Goal: Task Accomplishment & Management: Complete application form

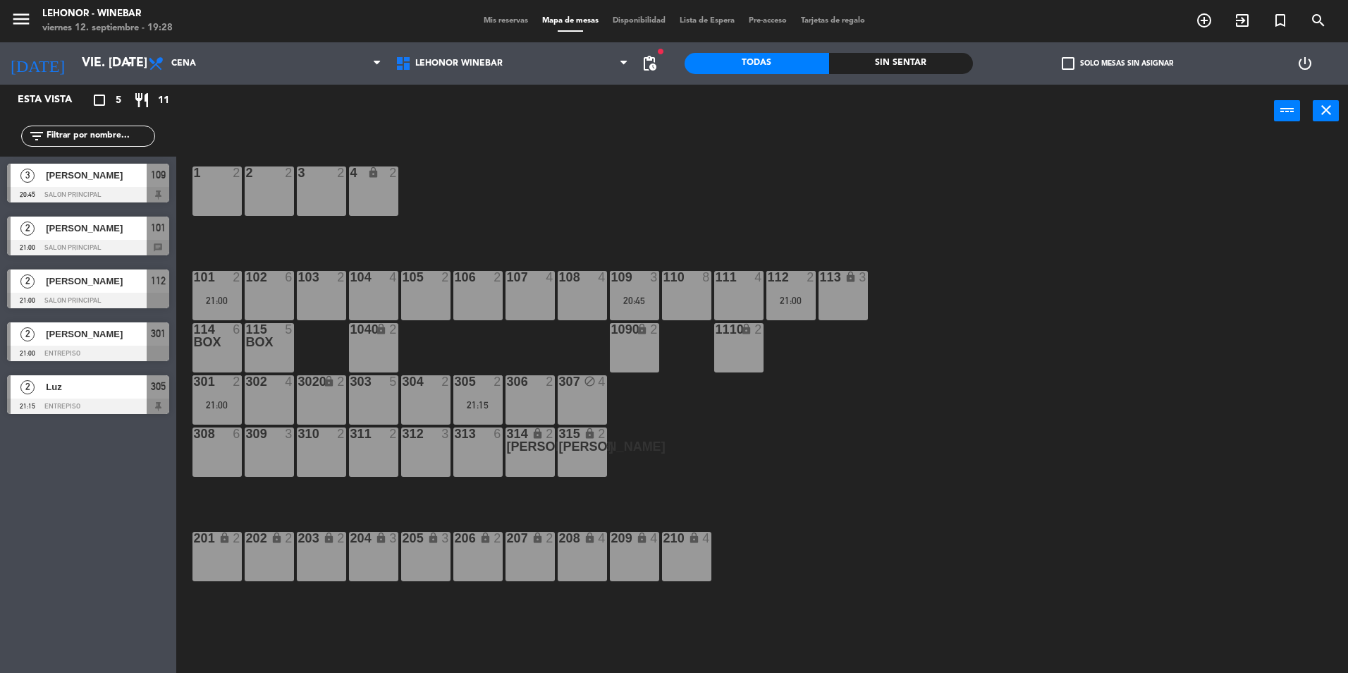
click at [850, 154] on div "1 2 2 2 3 2 4 lock 2 102 6 104 4 106 2 107 4 109 3 20:45 111 4 113 lock 3 110 8…" at bounding box center [769, 408] width 1158 height 535
click at [28, 13] on icon "menu" at bounding box center [21, 18] width 21 height 21
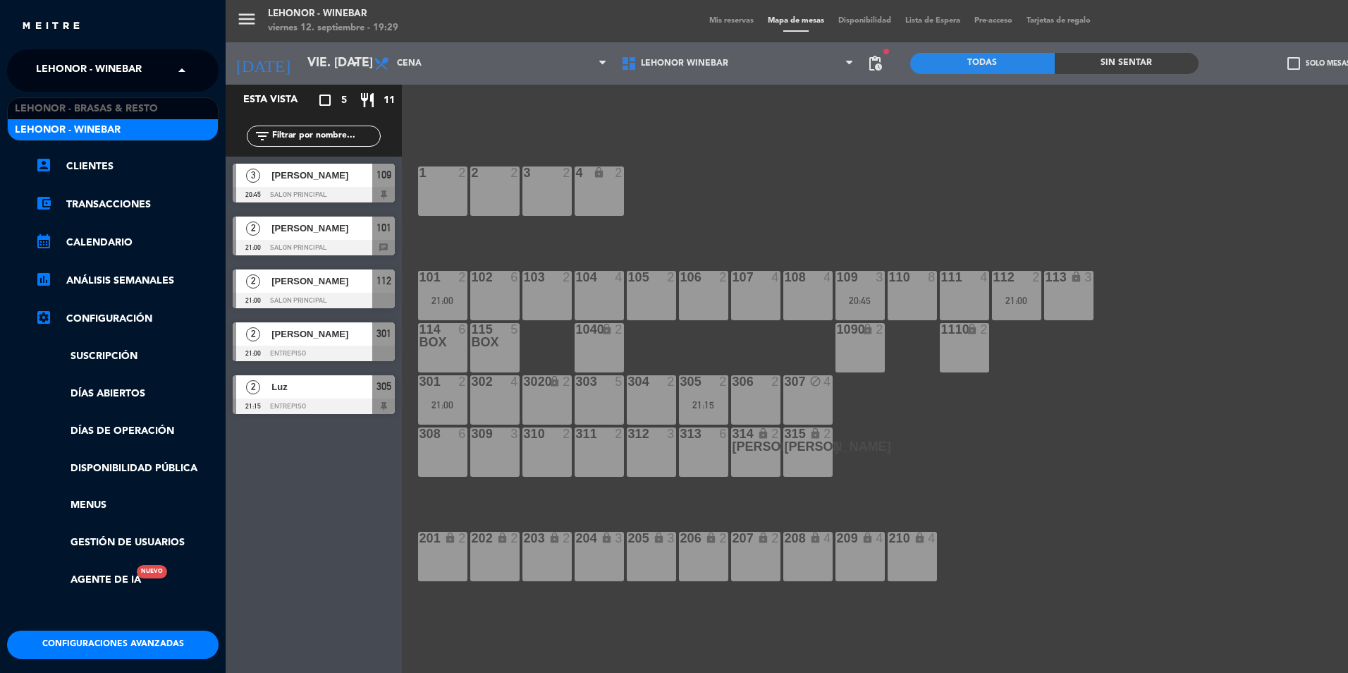
click at [185, 75] on span at bounding box center [185, 71] width 24 height 30
click at [171, 109] on div "Lehonor - Brasas & Resto" at bounding box center [113, 108] width 210 height 21
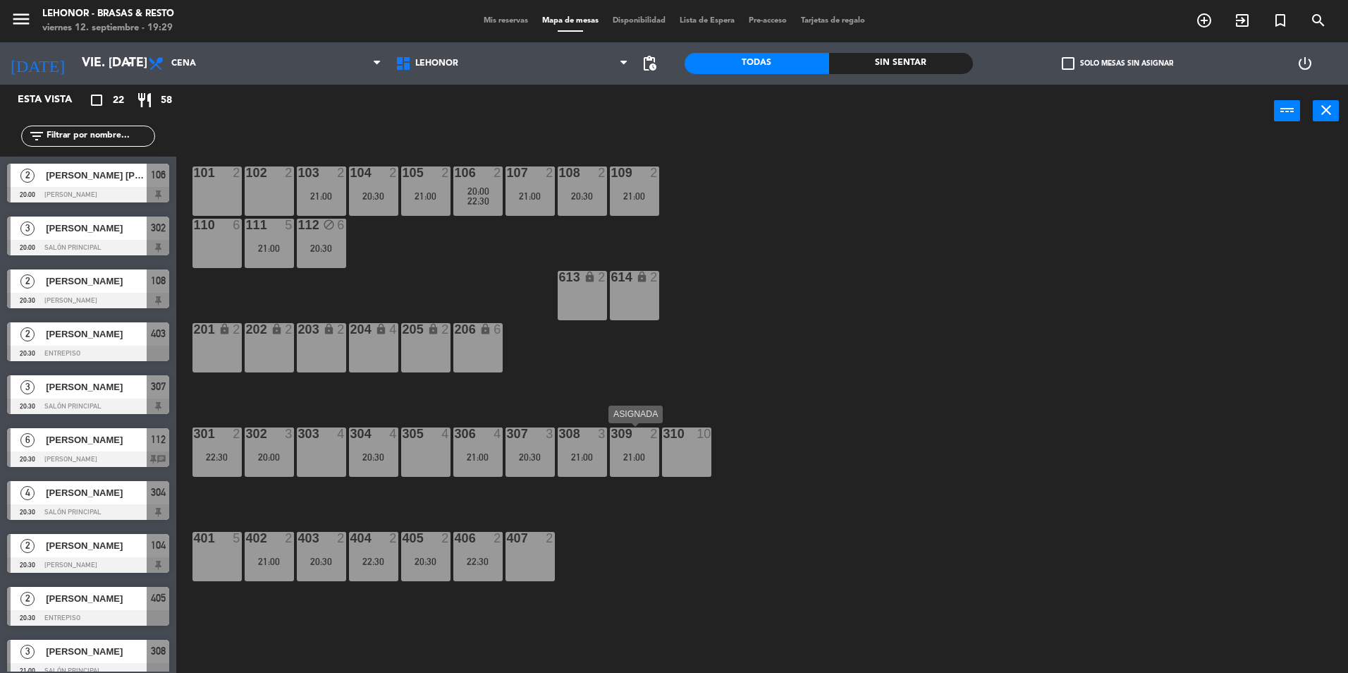
click at [646, 453] on div "21:00" at bounding box center [634, 457] width 49 height 10
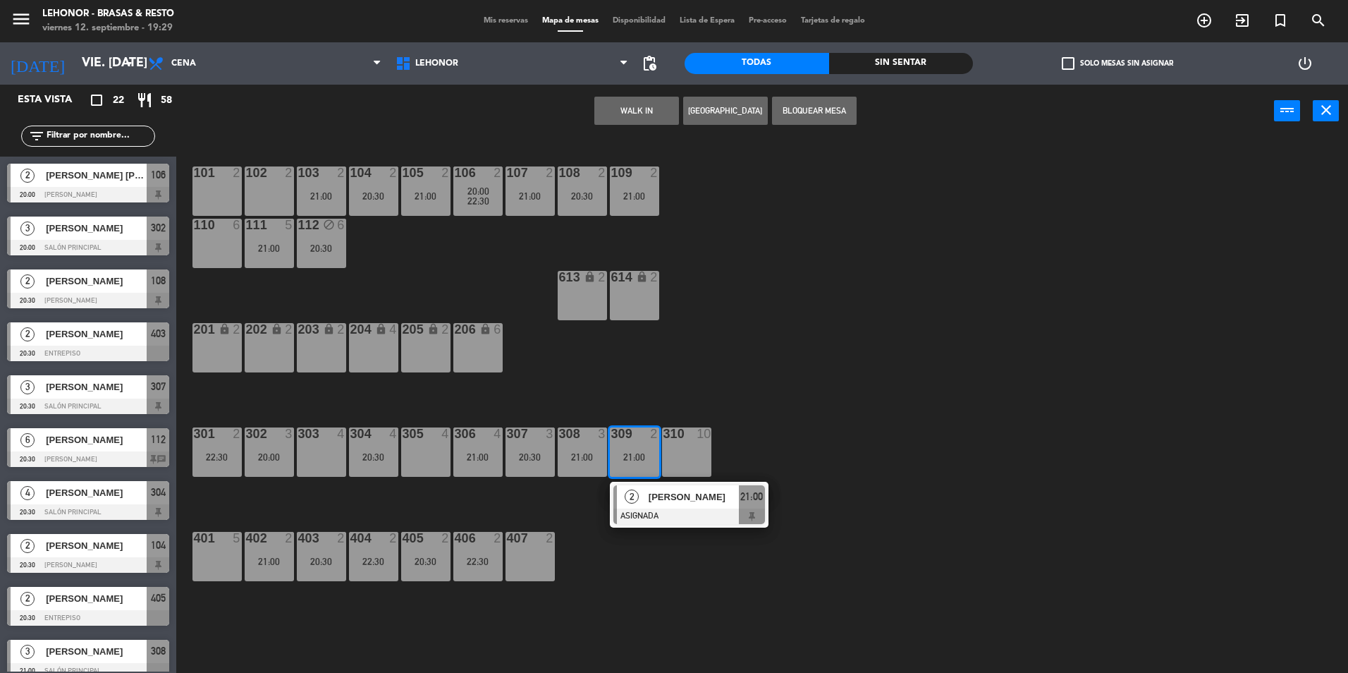
click at [670, 511] on div at bounding box center [689, 516] width 152 height 16
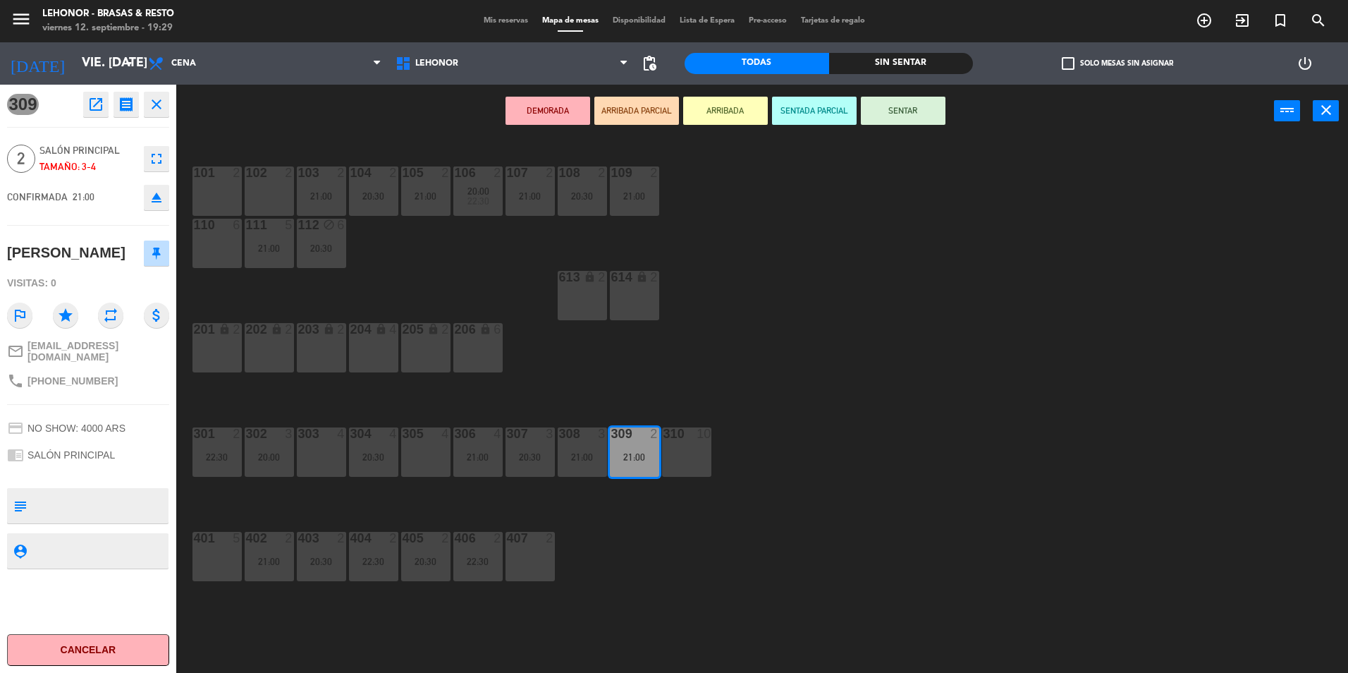
click at [102, 103] on icon "open_in_new" at bounding box center [95, 104] width 17 height 17
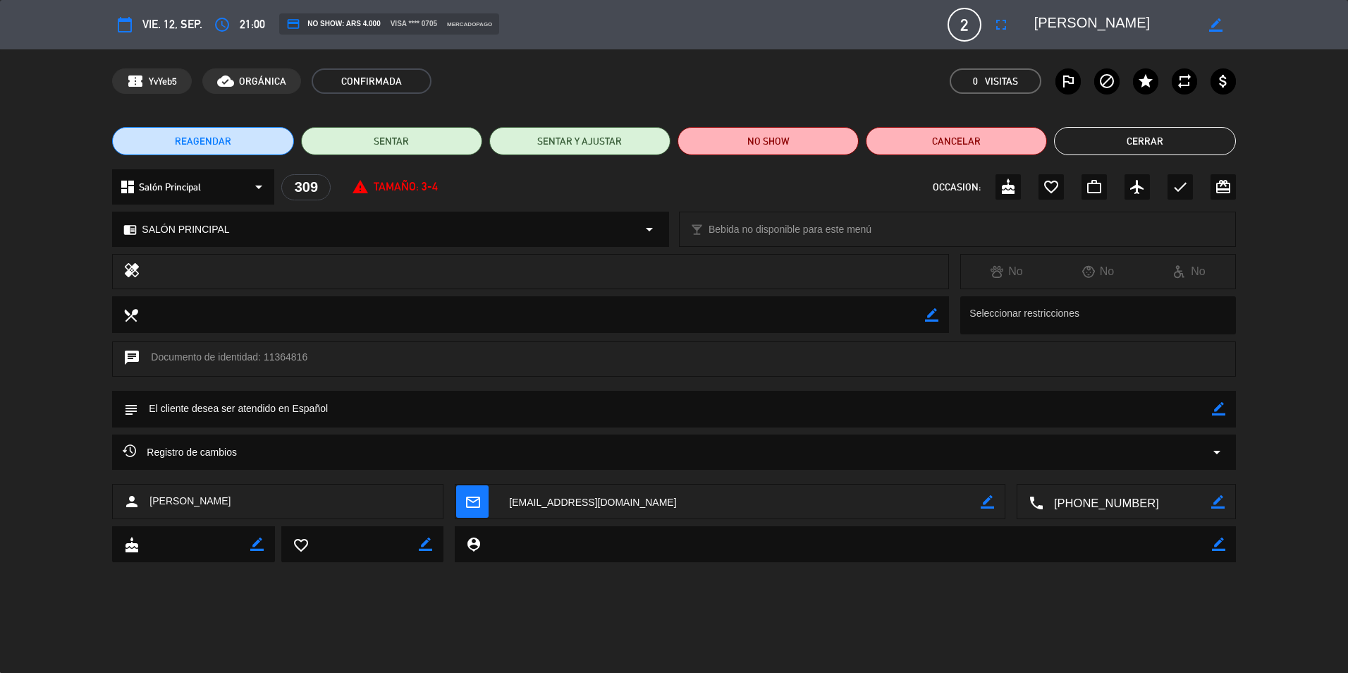
click at [1132, 144] on button "Cerrar" at bounding box center [1144, 141] width 181 height 28
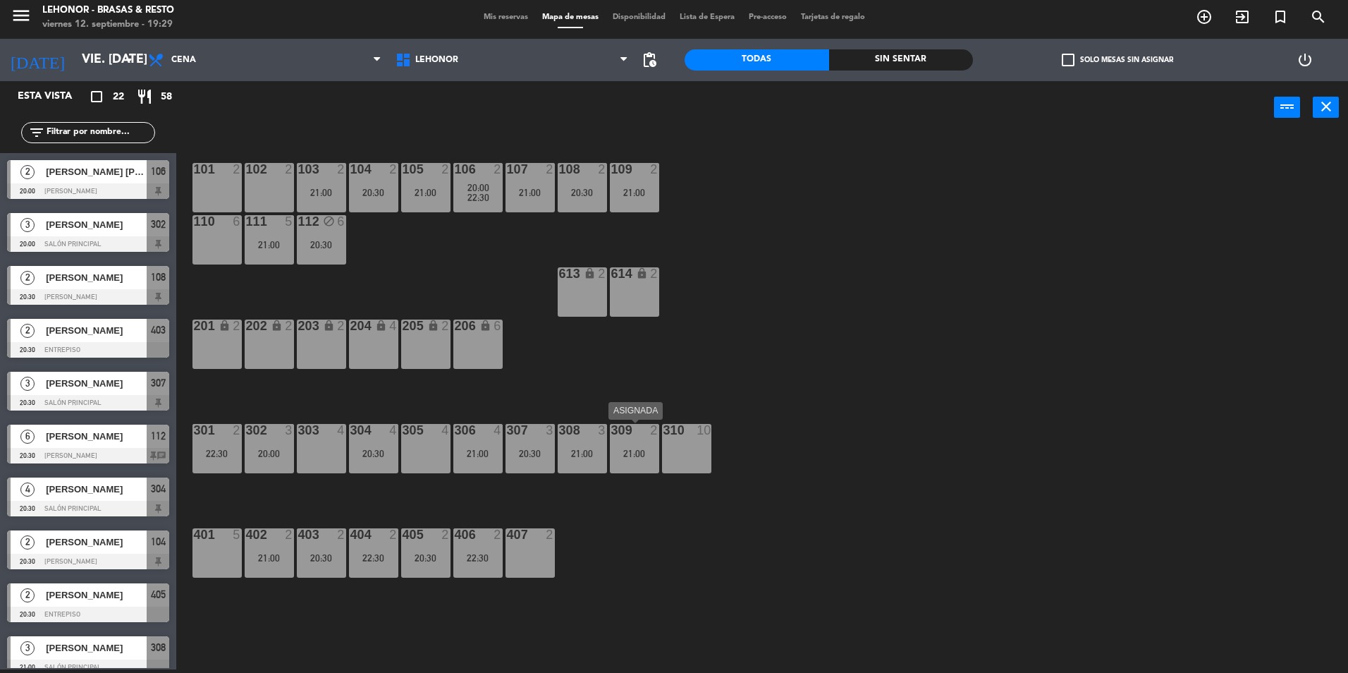
click at [629, 453] on div "21:00" at bounding box center [634, 453] width 49 height 10
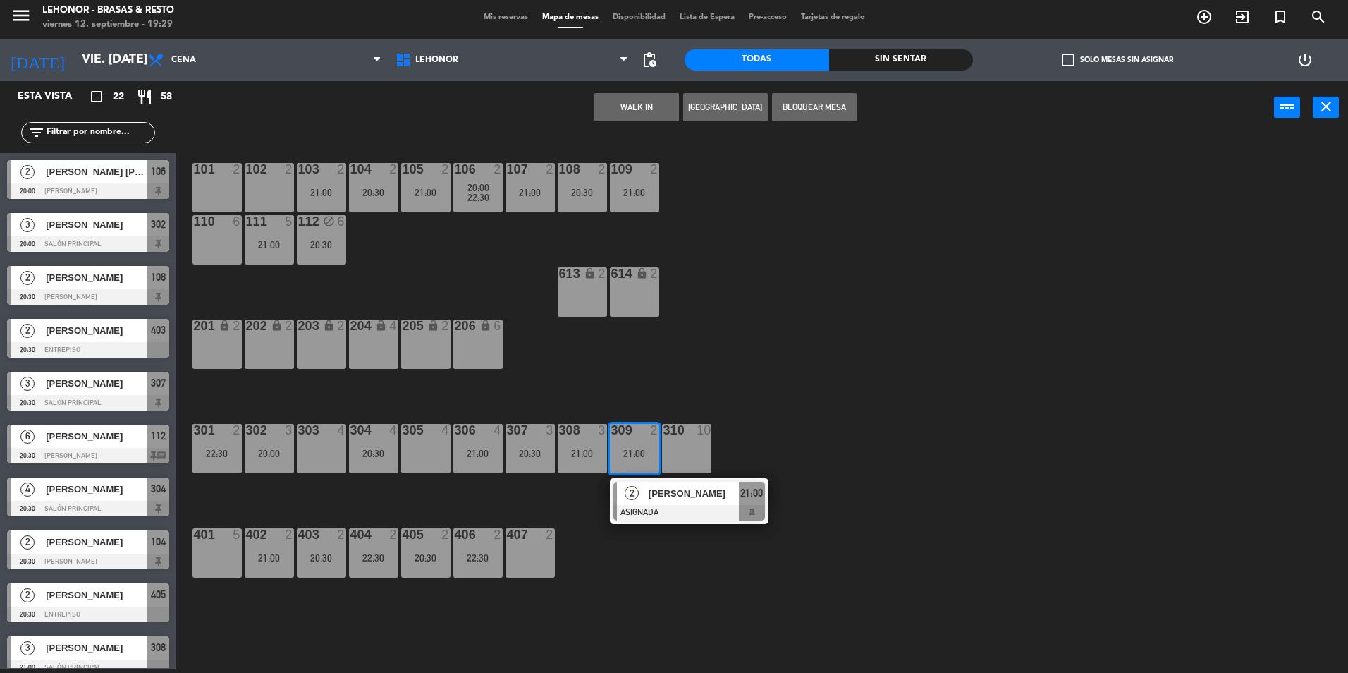
click at [654, 503] on div "[PERSON_NAME]" at bounding box center [693, 493] width 92 height 23
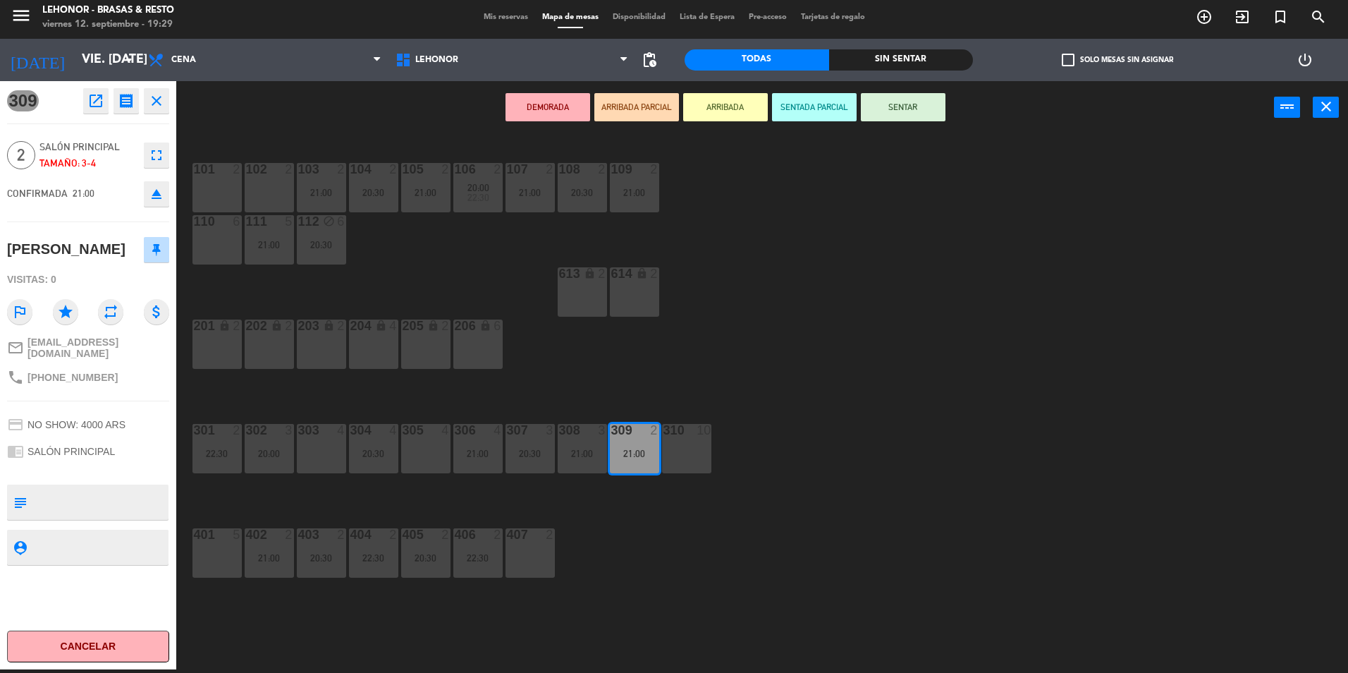
click at [757, 369] on div "101 2 102 2 103 2 21:00 104 2 20:30 105 2 21:00 106 2 20:00 22:30 107 2 21:00 1…" at bounding box center [769, 404] width 1158 height 535
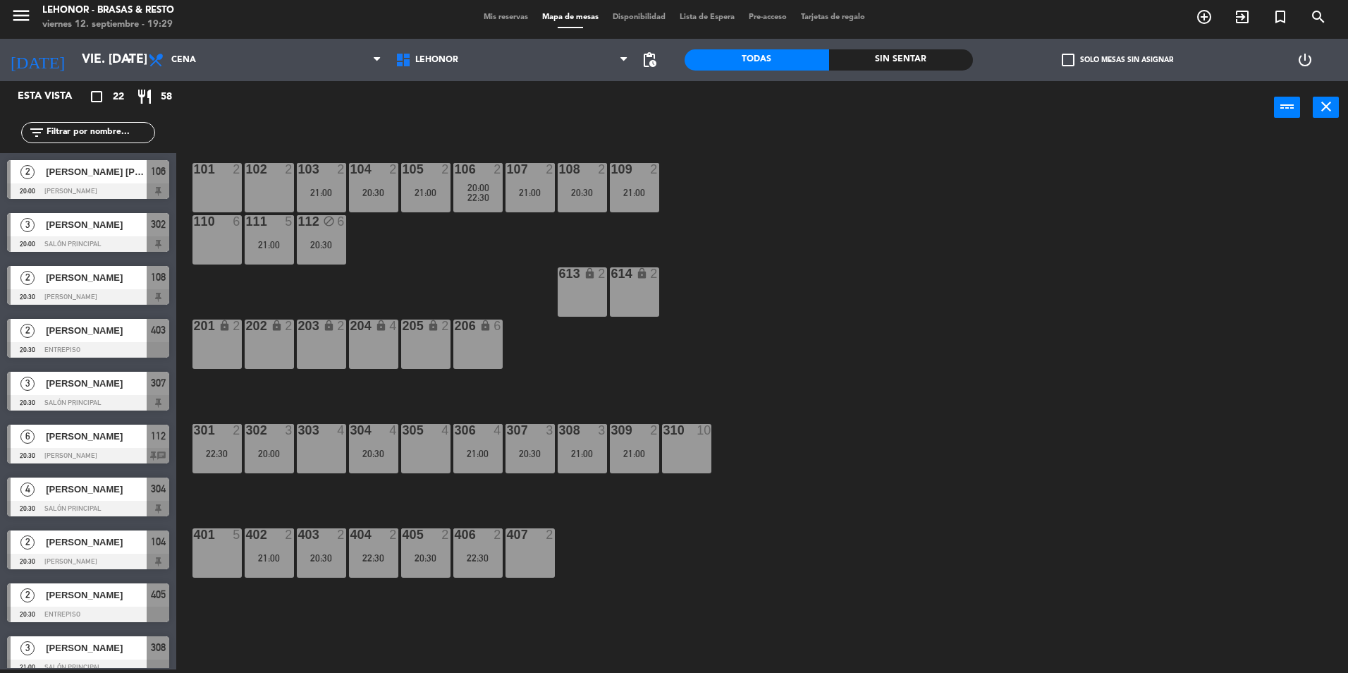
click at [627, 465] on div "309 2 21:00" at bounding box center [634, 448] width 49 height 49
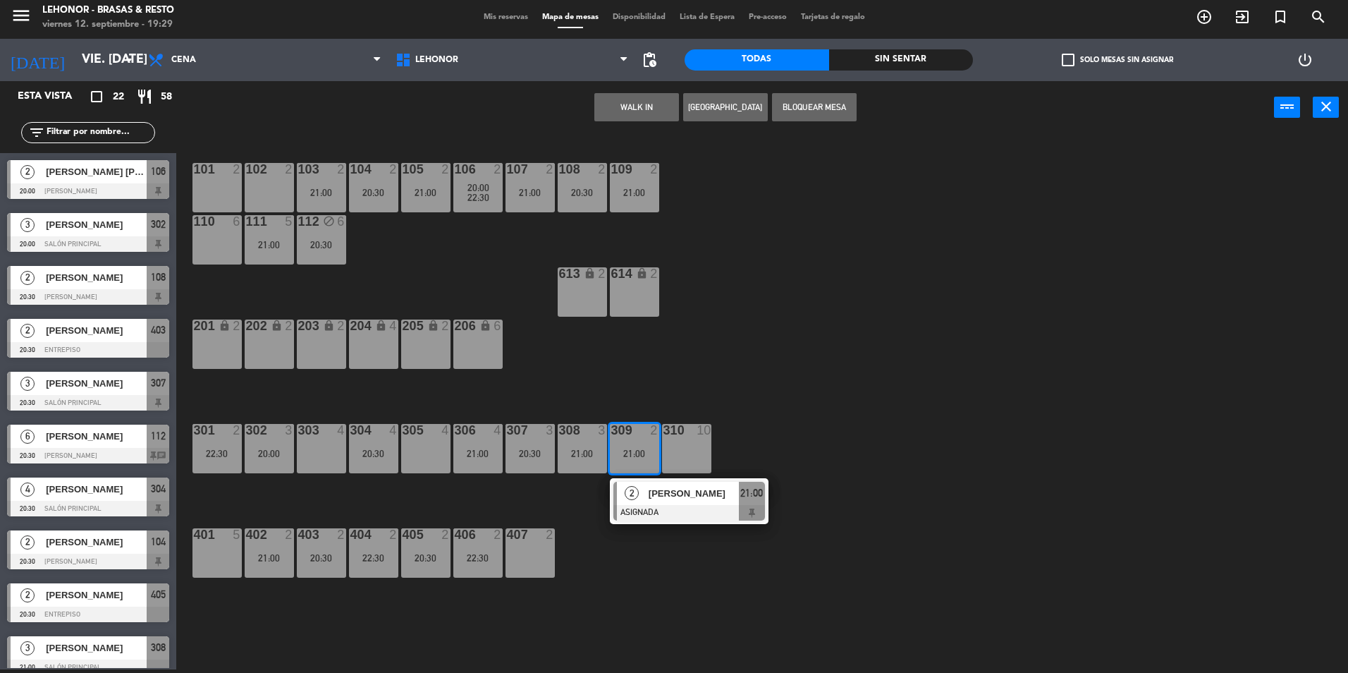
click at [262, 188] on div "102 2" at bounding box center [269, 187] width 49 height 49
click at [680, 102] on button "Mover" at bounding box center [681, 107] width 85 height 28
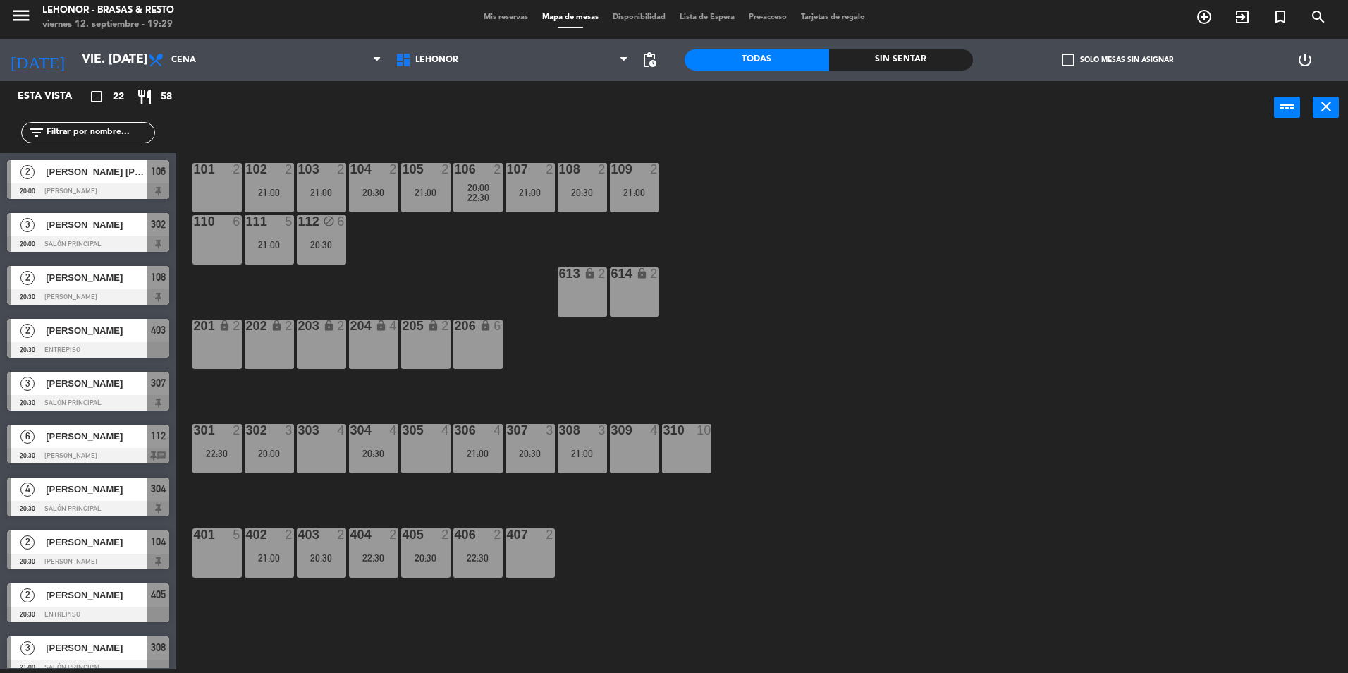
click at [639, 446] on div "309 4" at bounding box center [634, 448] width 49 height 49
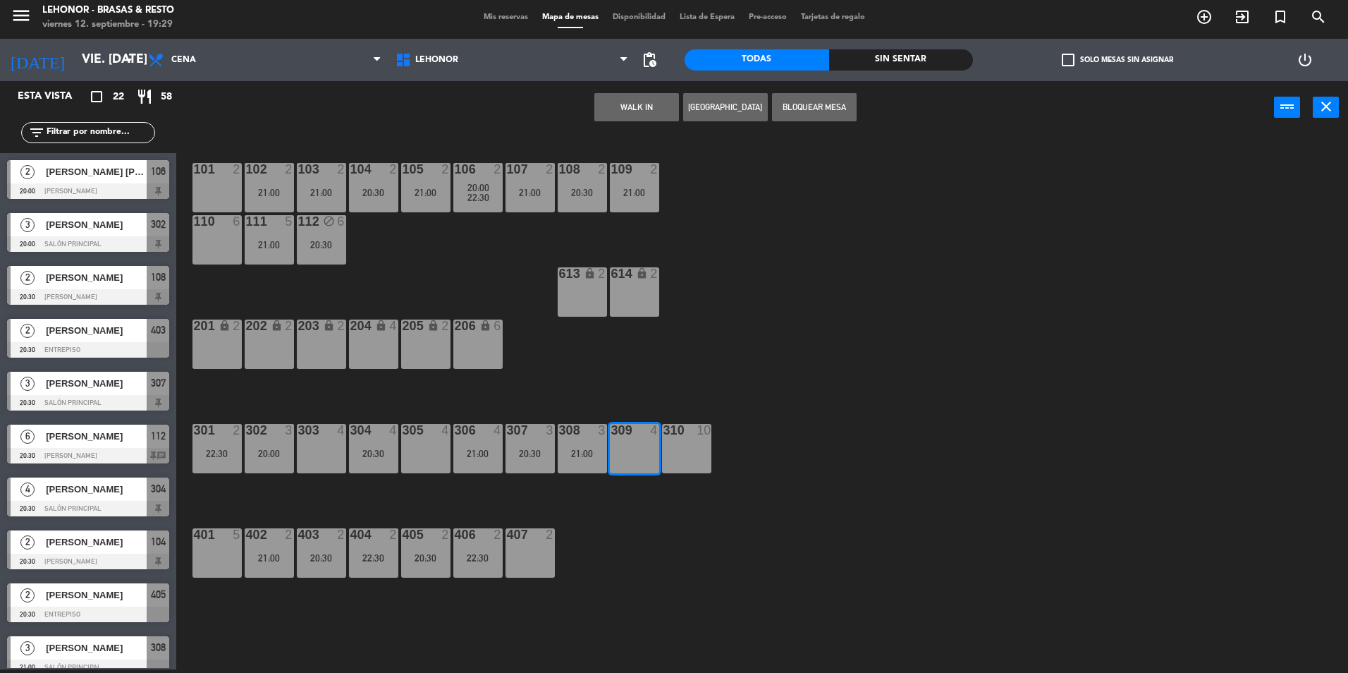
click at [647, 112] on button "WALK IN" at bounding box center [636, 107] width 85 height 28
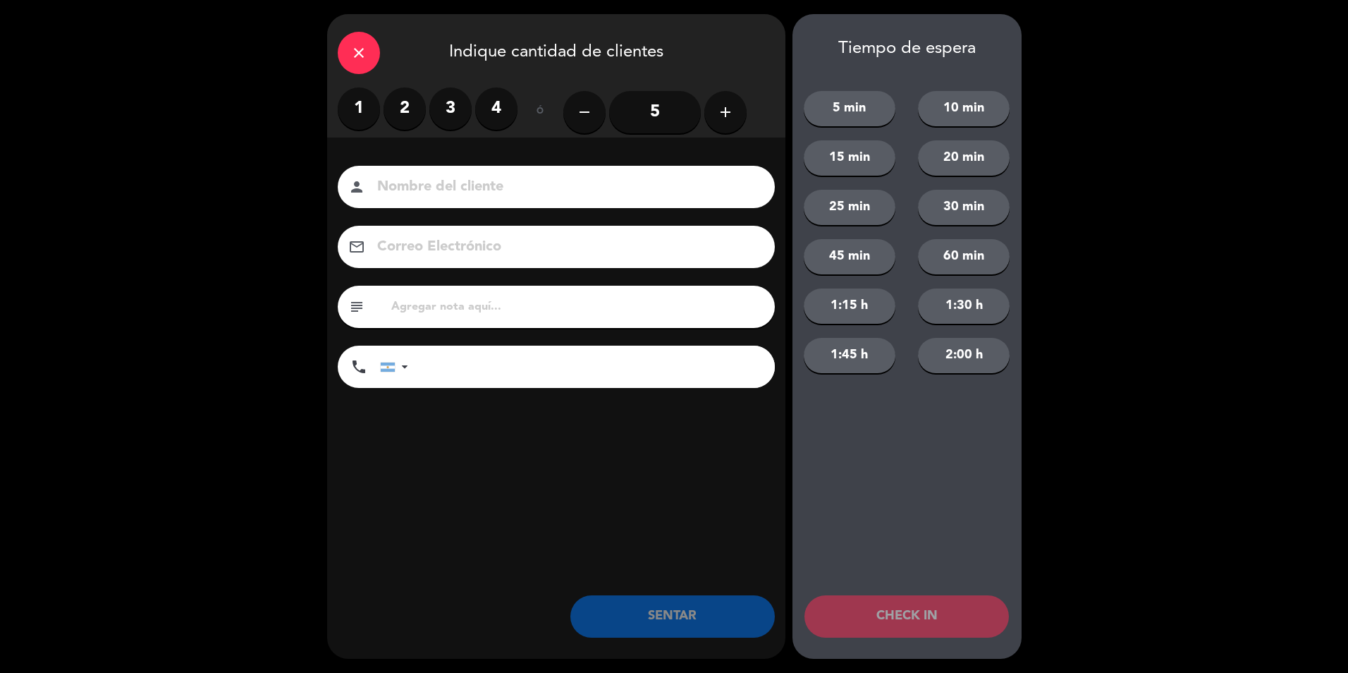
click at [408, 109] on label "2" at bounding box center [405, 108] width 42 height 42
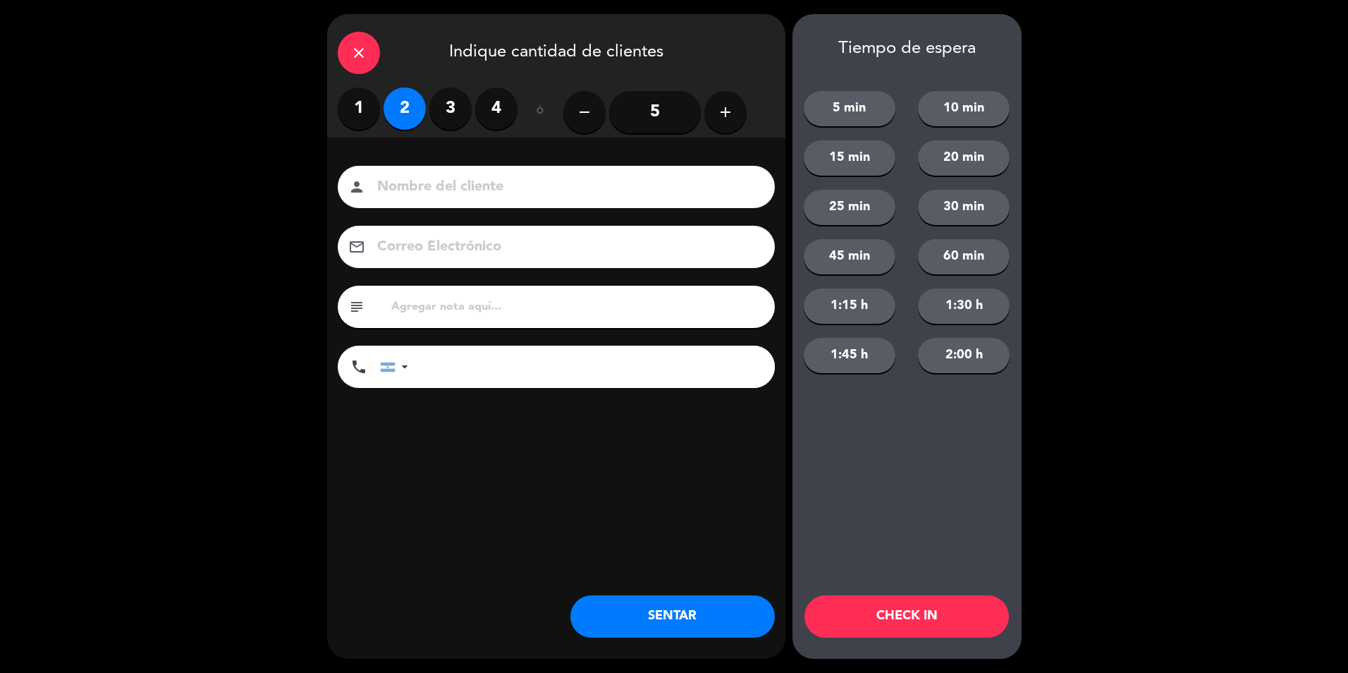
click at [503, 183] on input at bounding box center [566, 187] width 381 height 25
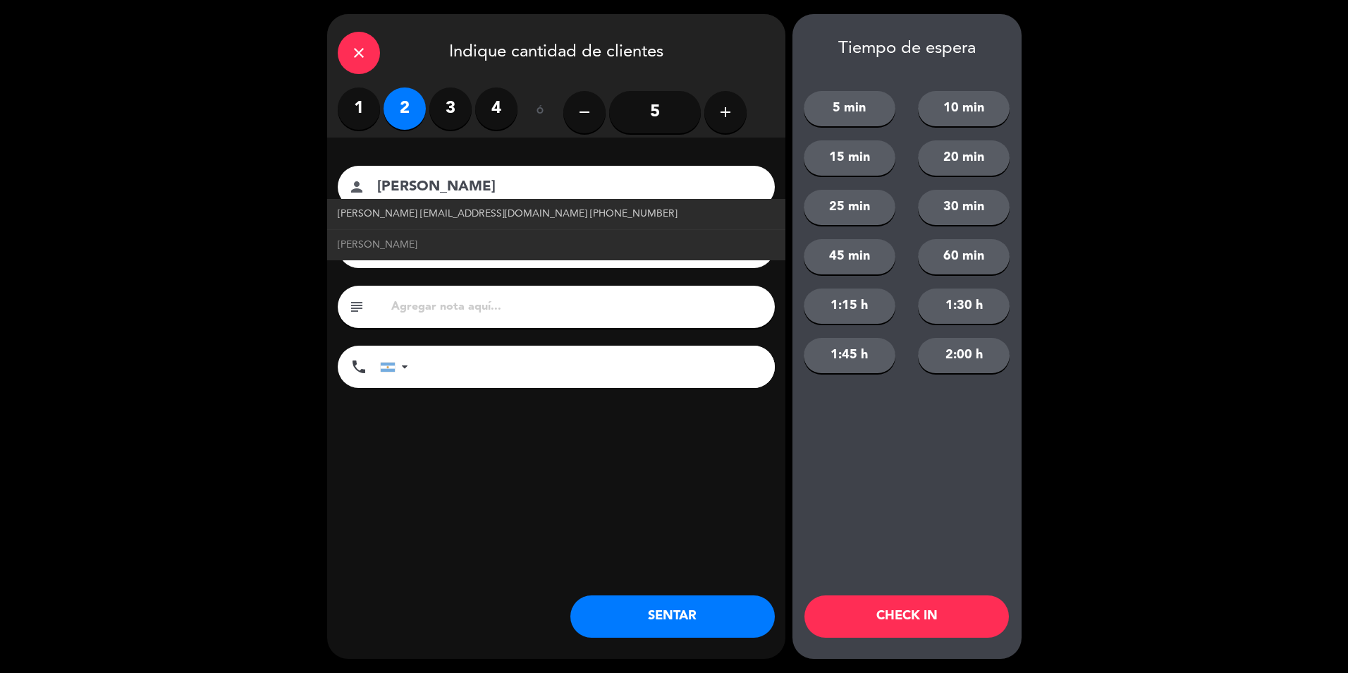
click at [583, 209] on span "[PERSON_NAME] [EMAIL_ADDRESS][DOMAIN_NAME] [PHONE_NUMBER]" at bounding box center [508, 214] width 340 height 16
type input "[PERSON_NAME]"
type input "[EMAIL_ADDRESS][DOMAIN_NAME]"
type input "[PHONE_NUMBER]"
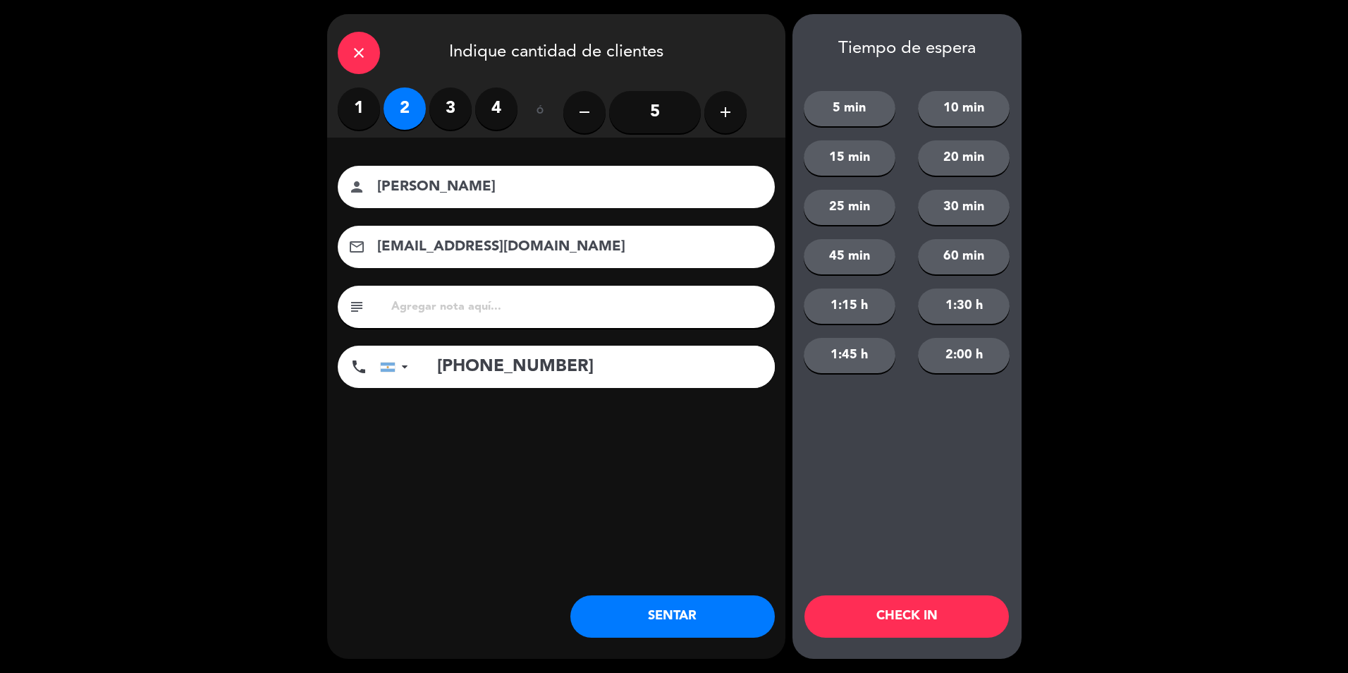
click at [365, 47] on icon "close" at bounding box center [358, 52] width 17 height 17
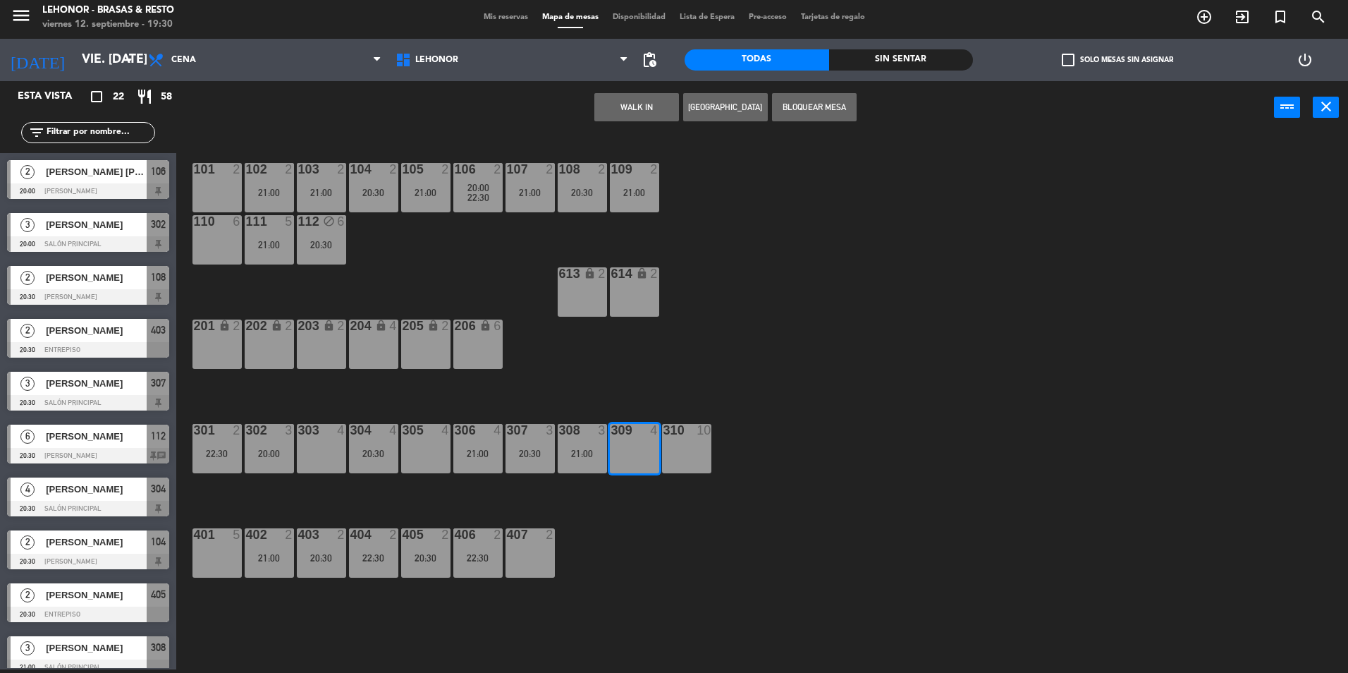
click at [733, 104] on button "[GEOGRAPHIC_DATA]" at bounding box center [725, 107] width 85 height 28
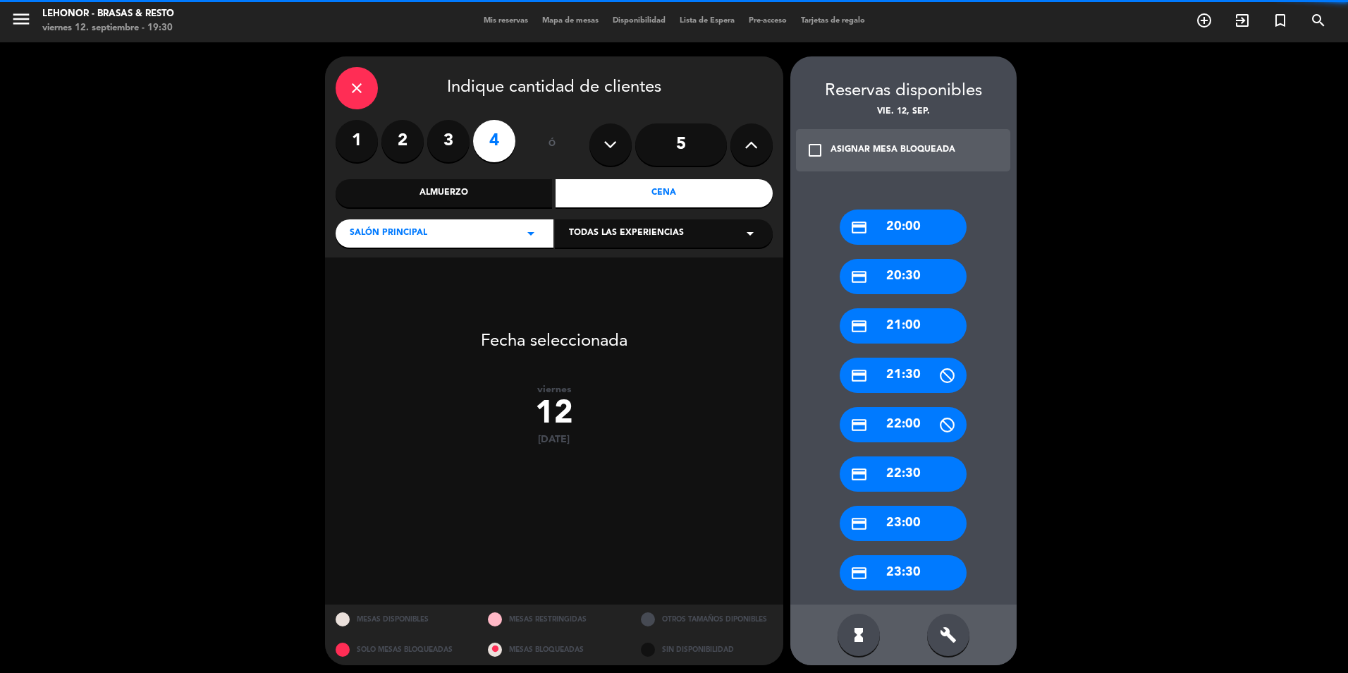
click at [408, 135] on label "2" at bounding box center [402, 141] width 42 height 42
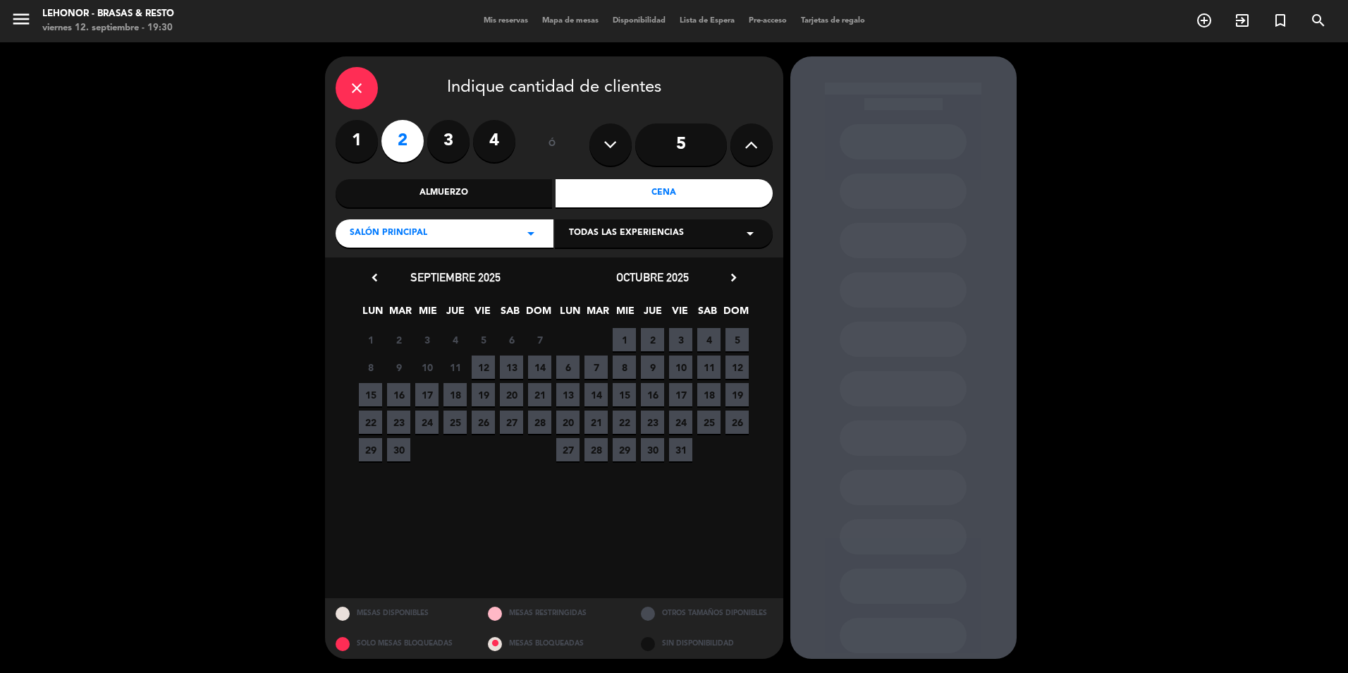
click at [509, 366] on span "13" at bounding box center [511, 366] width 23 height 23
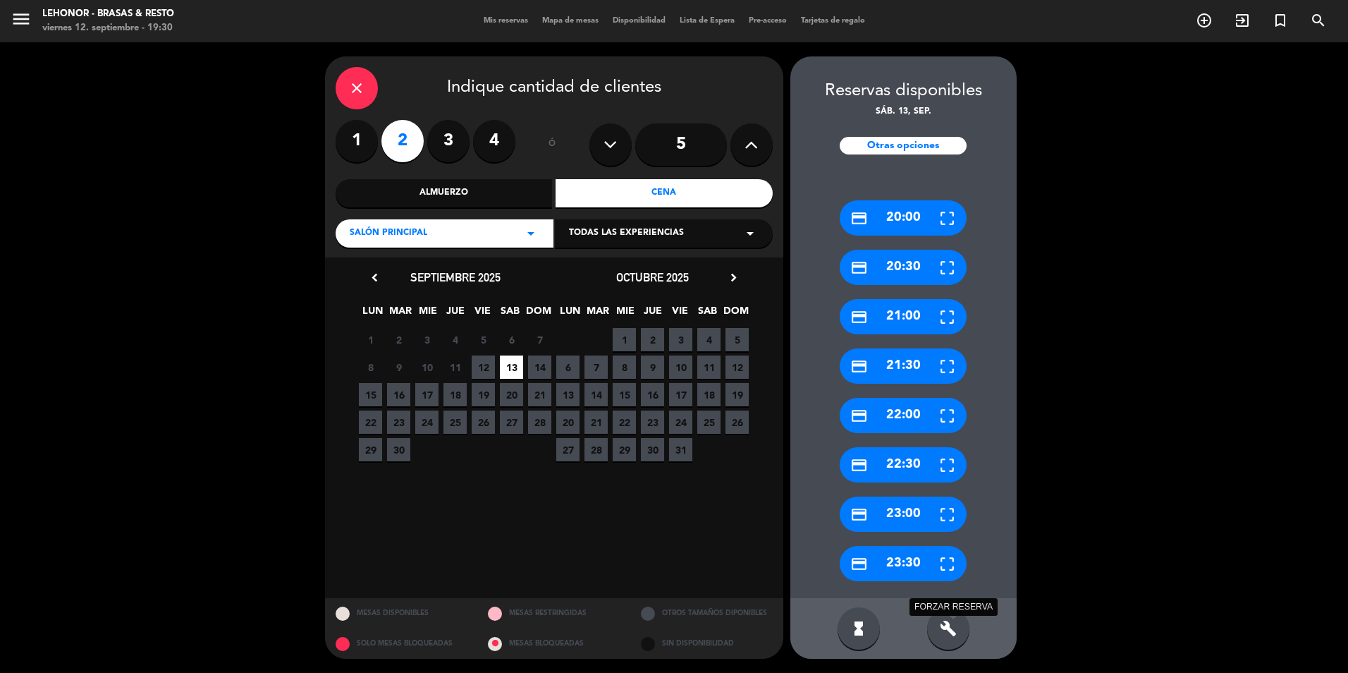
click at [956, 636] on icon "build" at bounding box center [948, 628] width 17 height 17
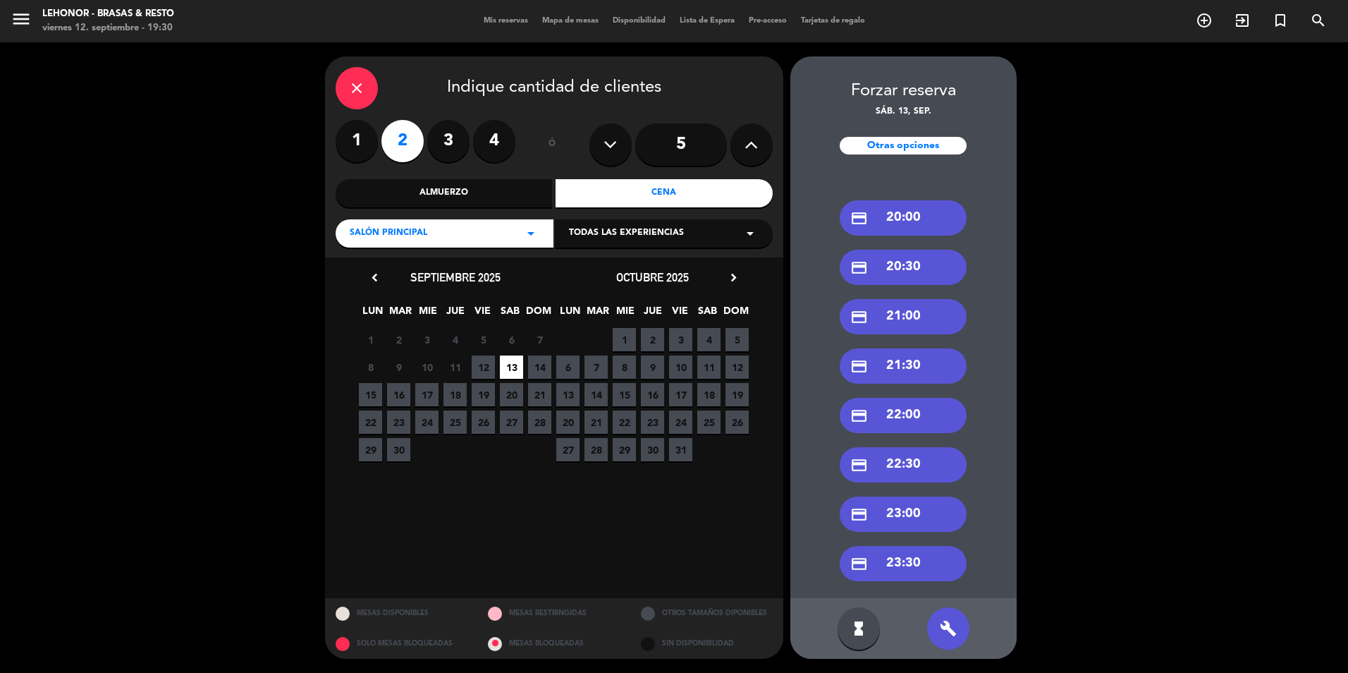
click at [912, 314] on div "credit_card 21:00" at bounding box center [903, 316] width 127 height 35
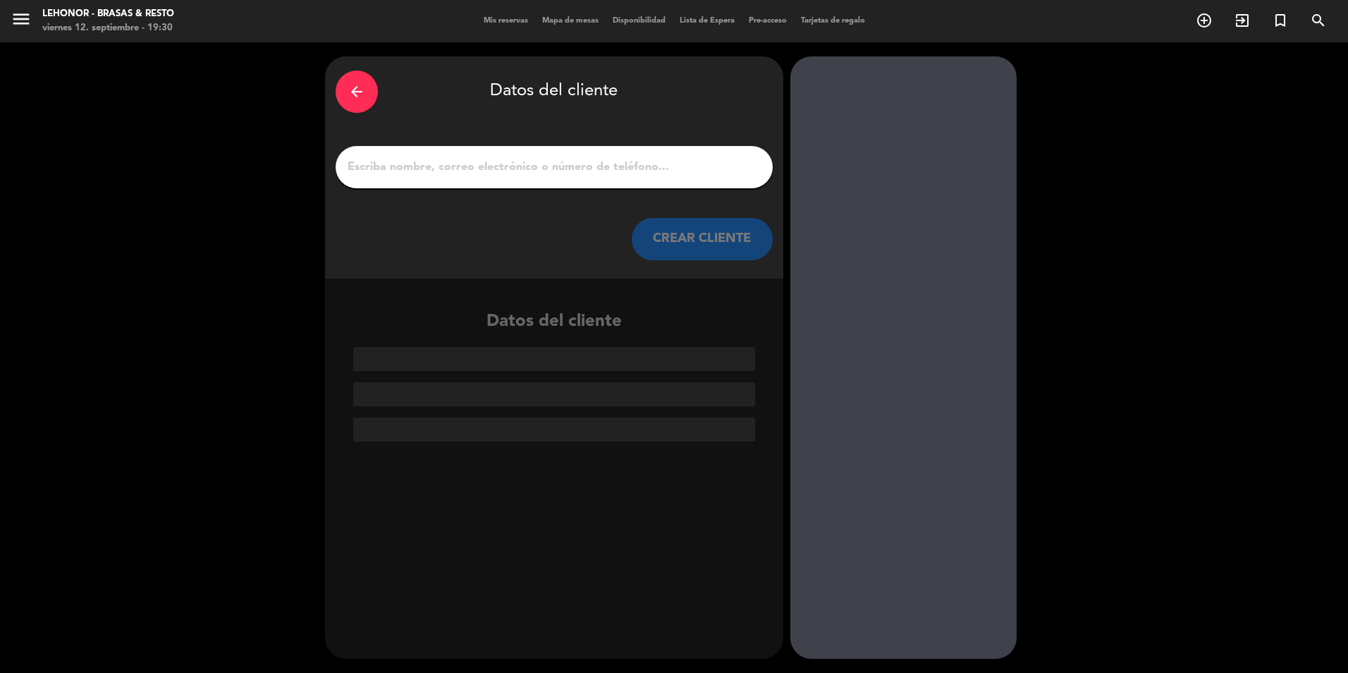
click at [691, 165] on input "1" at bounding box center [554, 167] width 416 height 20
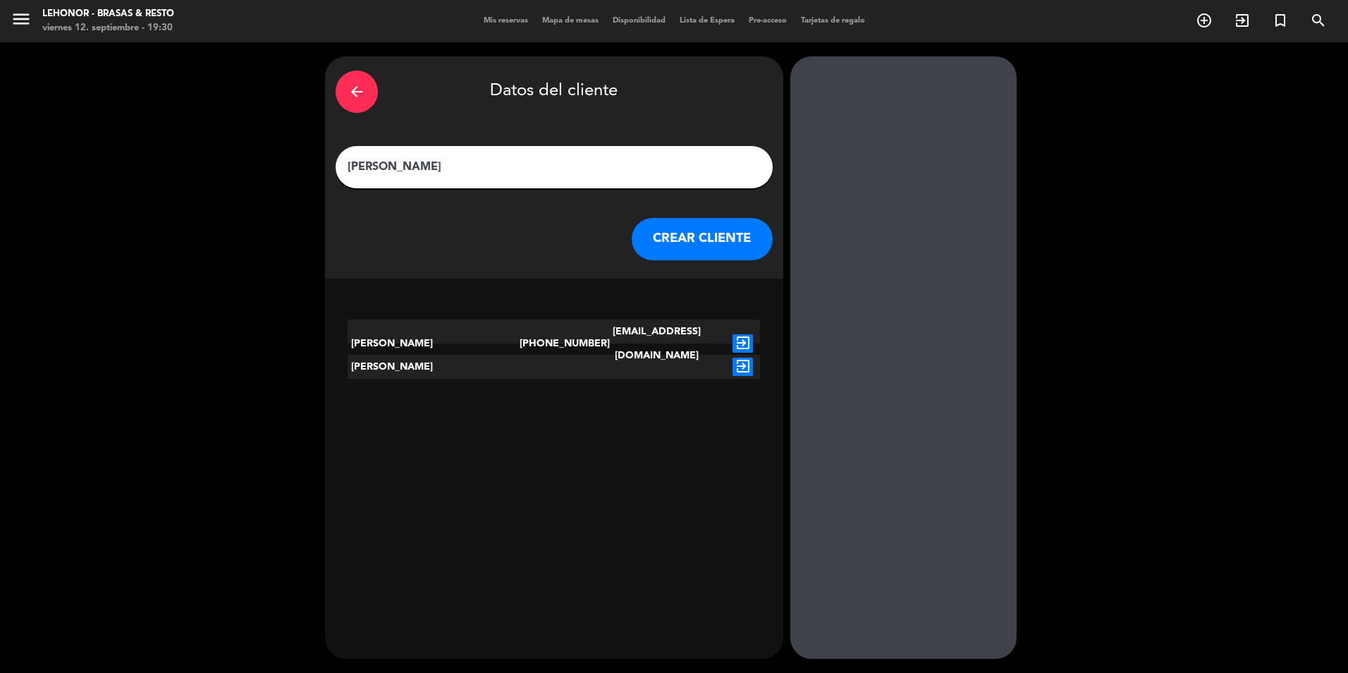
type input "[PERSON_NAME]"
click at [743, 334] on icon "exit_to_app" at bounding box center [743, 343] width 20 height 18
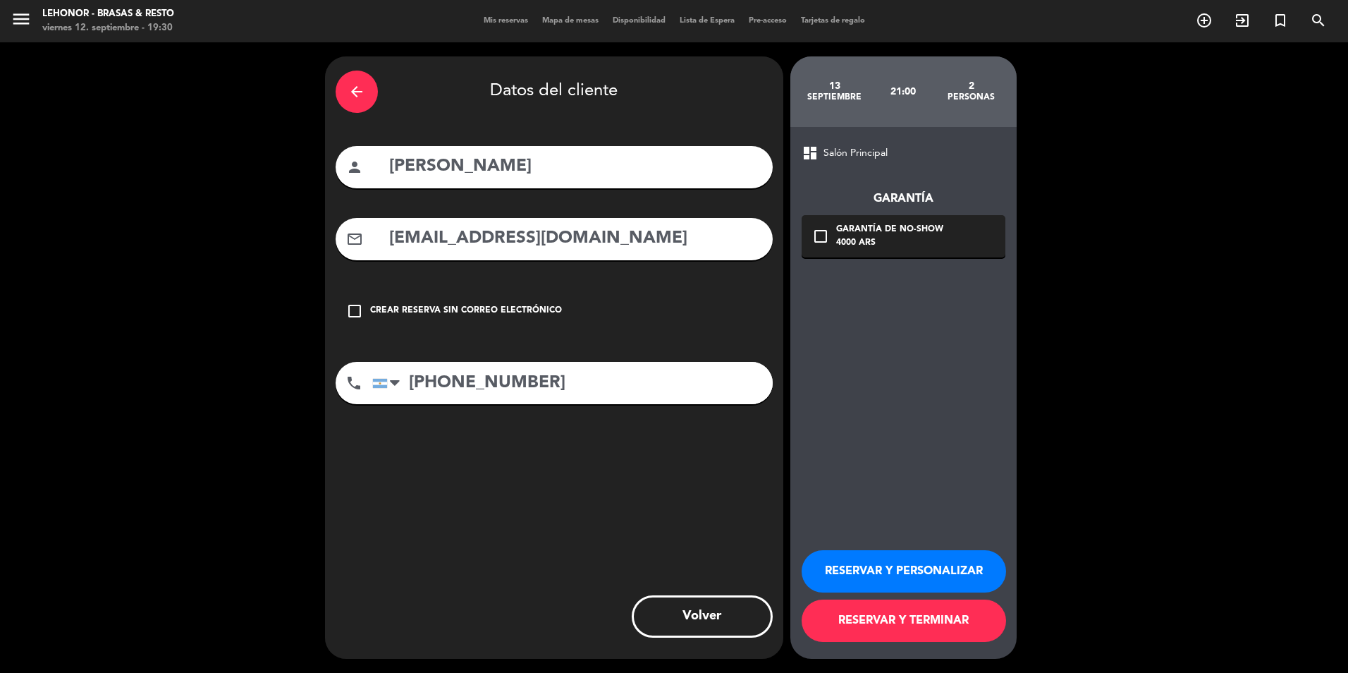
click at [820, 232] on icon "check_box_outline_blank" at bounding box center [820, 236] width 17 height 17
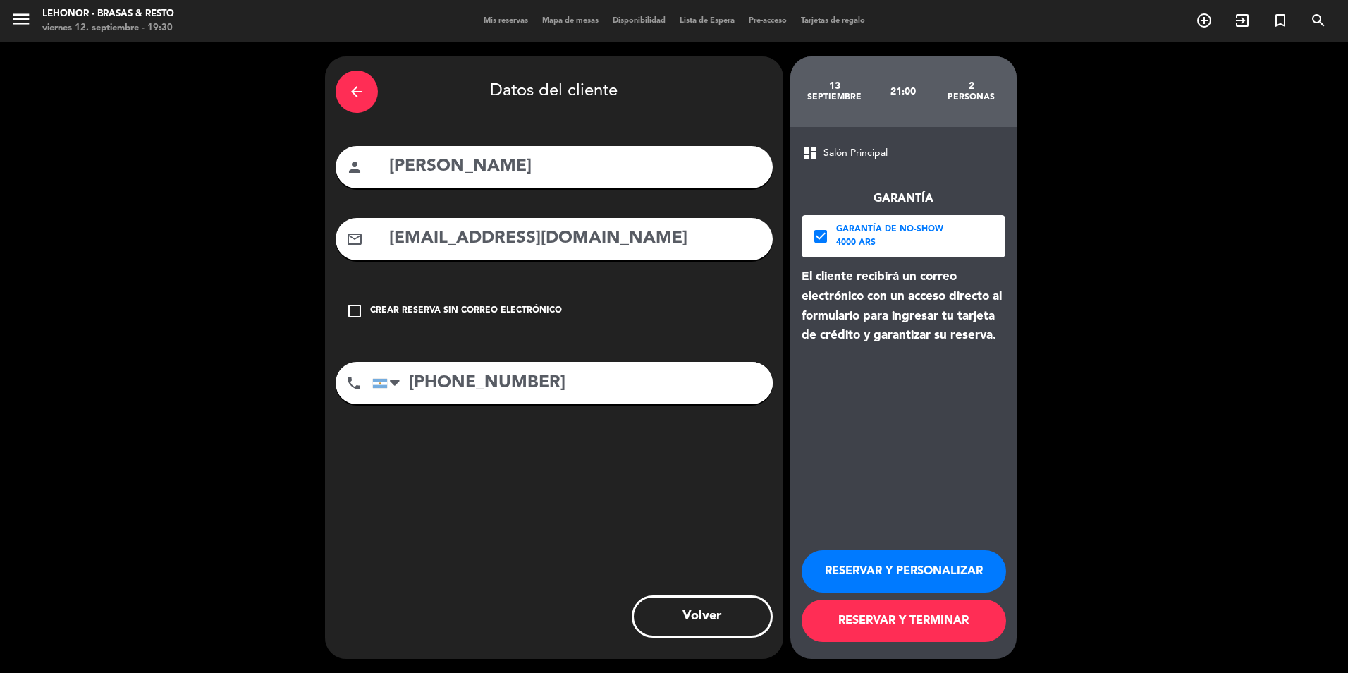
click at [938, 561] on button "RESERVAR Y PERSONALIZAR" at bounding box center [904, 571] width 204 height 42
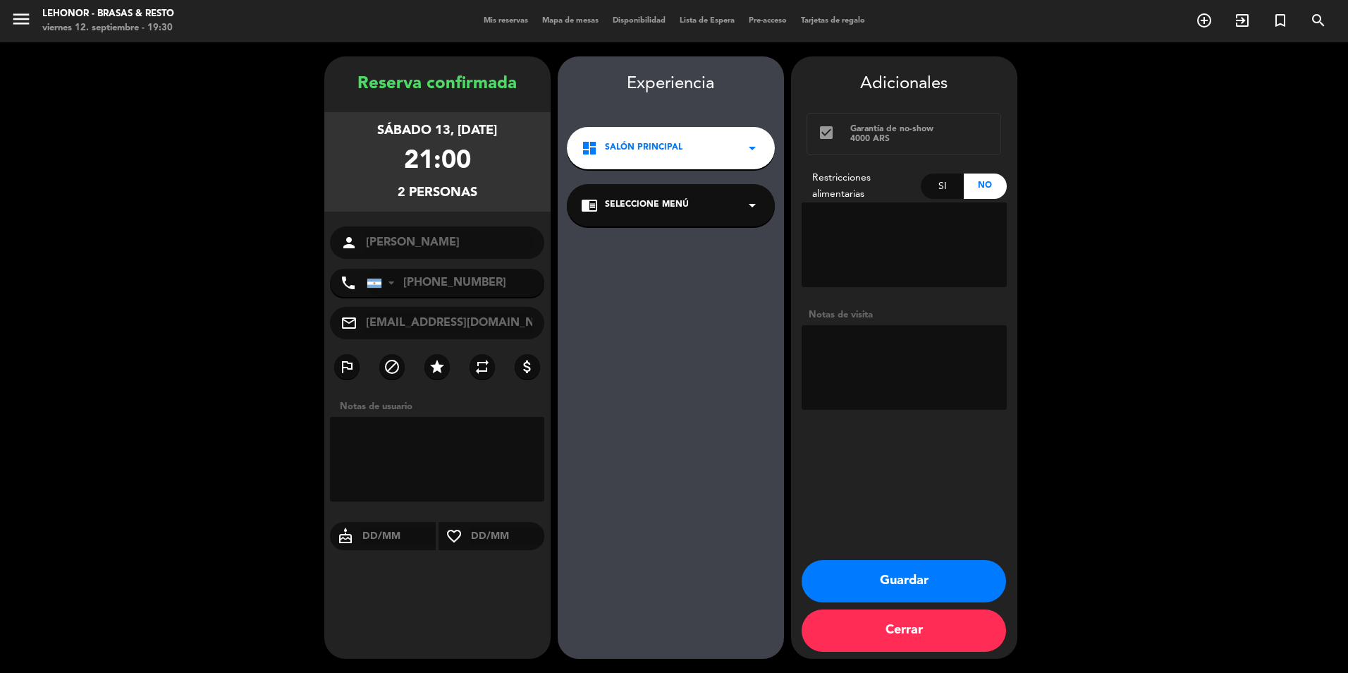
click at [919, 336] on textarea at bounding box center [904, 367] width 205 height 85
click at [915, 372] on textarea at bounding box center [904, 367] width 205 height 85
type textarea "NO MOVER DE PRINCIPAL"
click at [878, 576] on button "Guardar" at bounding box center [904, 581] width 204 height 42
